Goal: Information Seeking & Learning: Check status

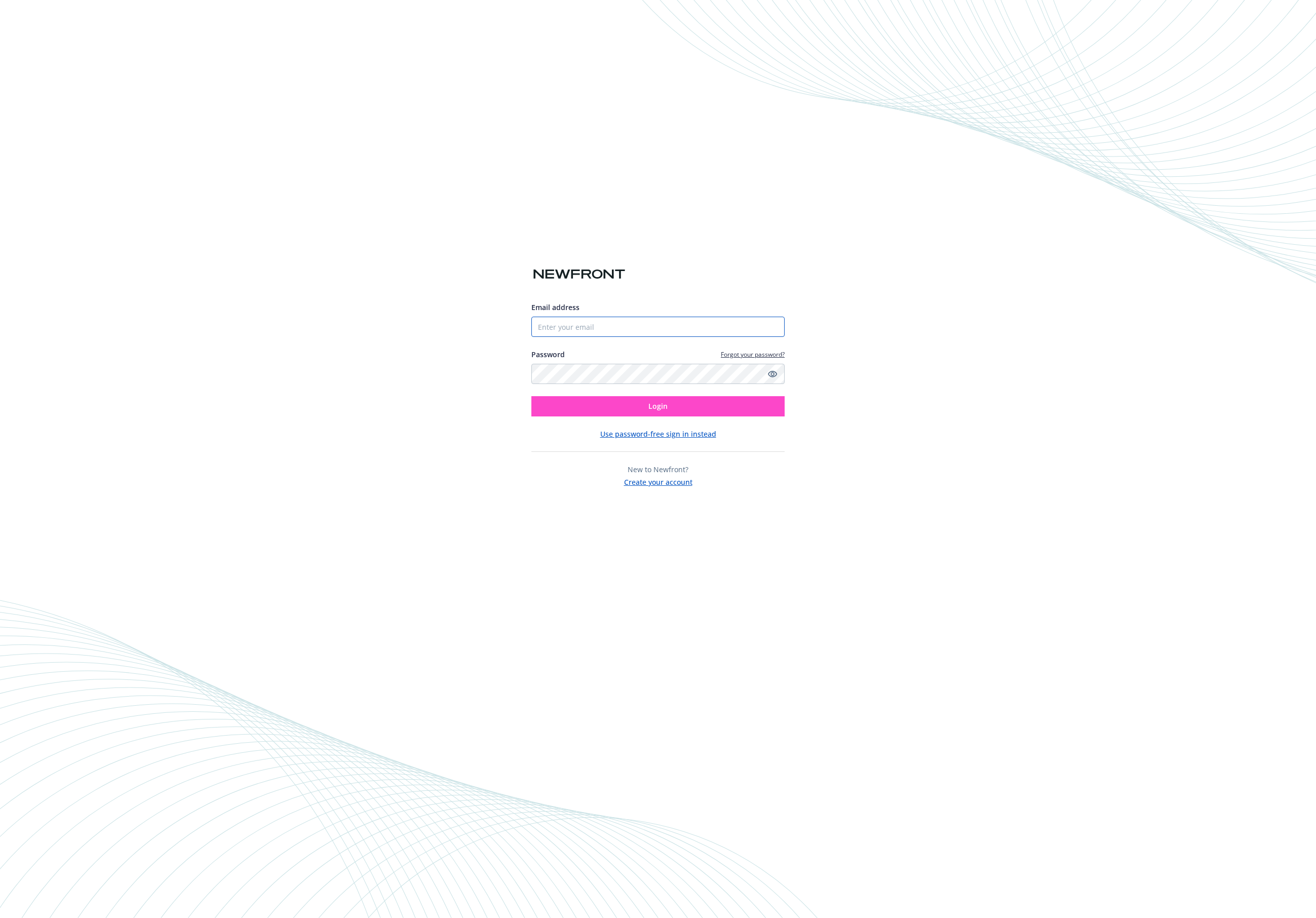
type input "[PERSON_NAME][EMAIL_ADDRESS][DOMAIN_NAME]"
click at [671, 412] on button "Login" at bounding box center [658, 406] width 254 height 20
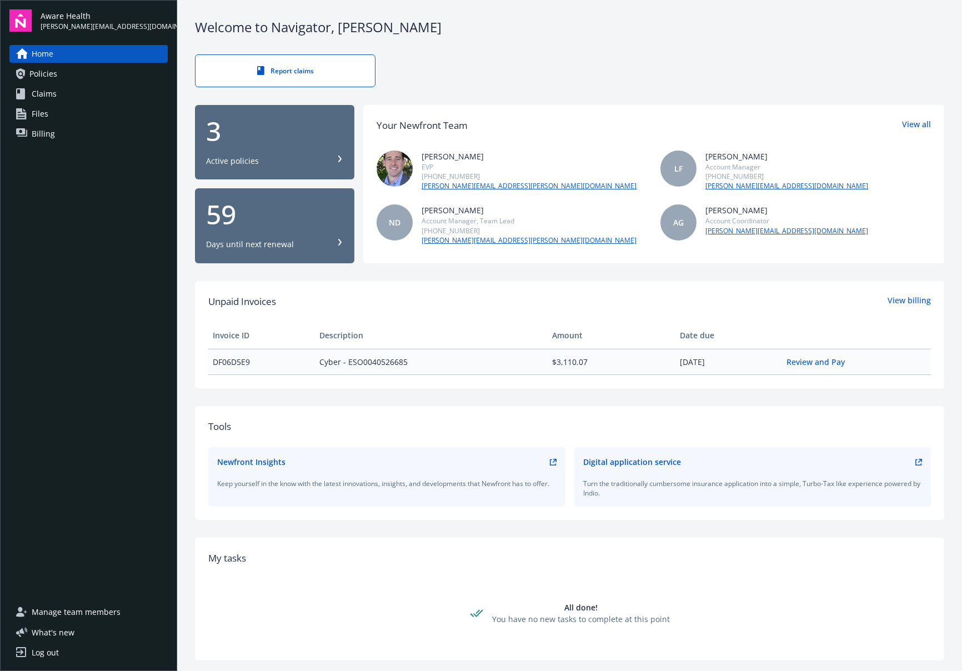
click at [52, 73] on span "Policies" at bounding box center [43, 74] width 28 height 18
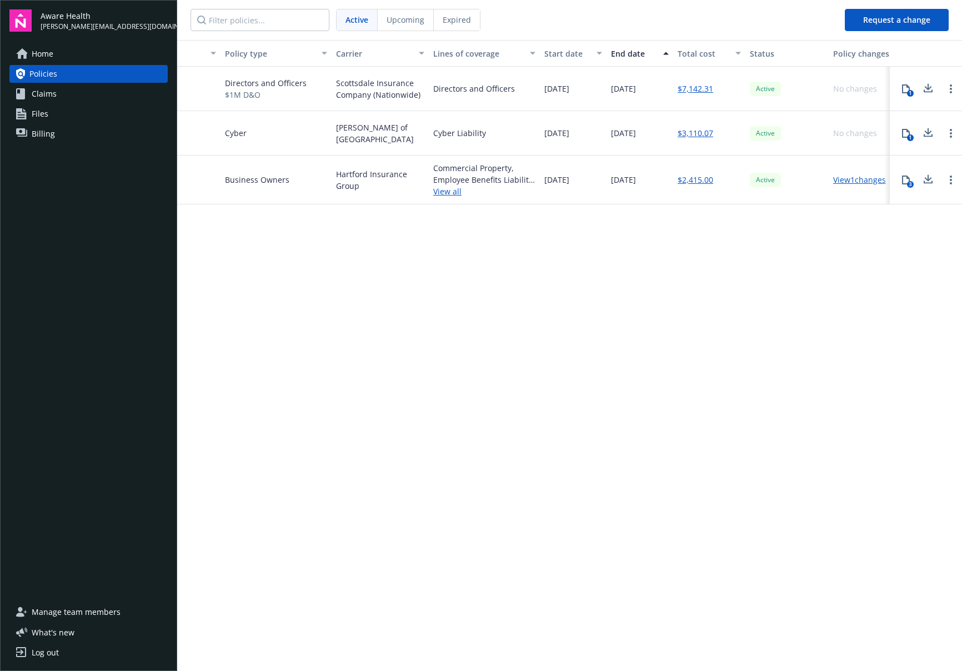
scroll to position [0, 132]
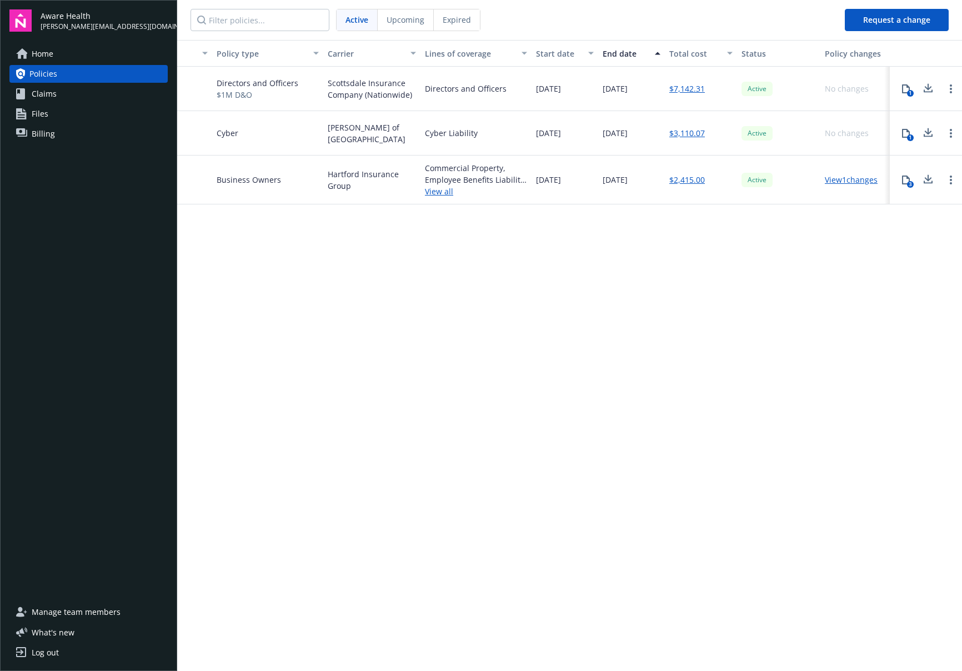
click at [686, 92] on link "$7,142.31" at bounding box center [687, 89] width 36 height 12
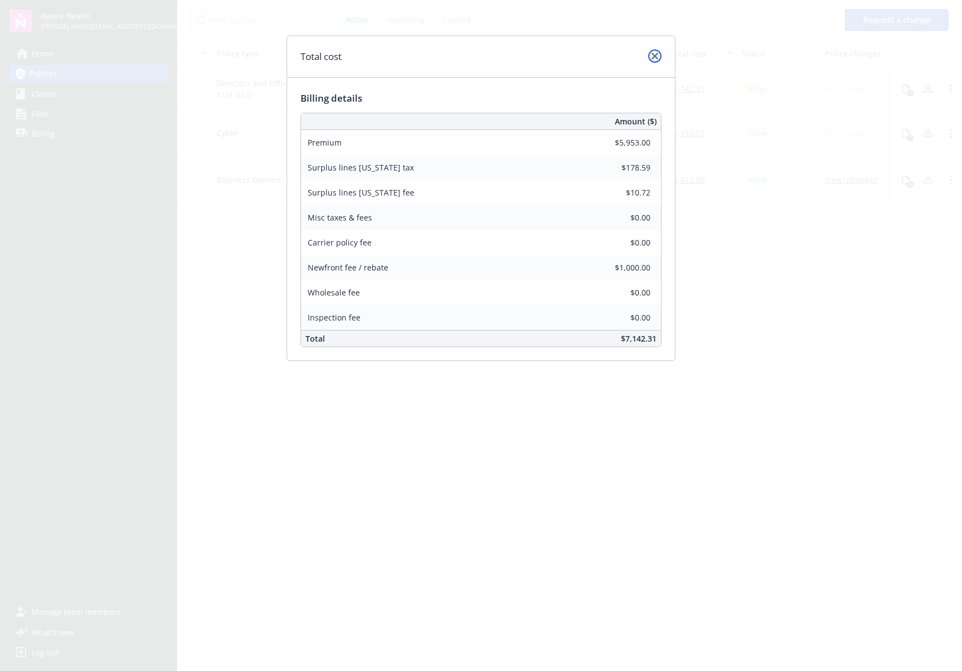
click at [655, 57] on icon "close" at bounding box center [654, 56] width 7 height 7
